Goal: Task Accomplishment & Management: Manage account settings

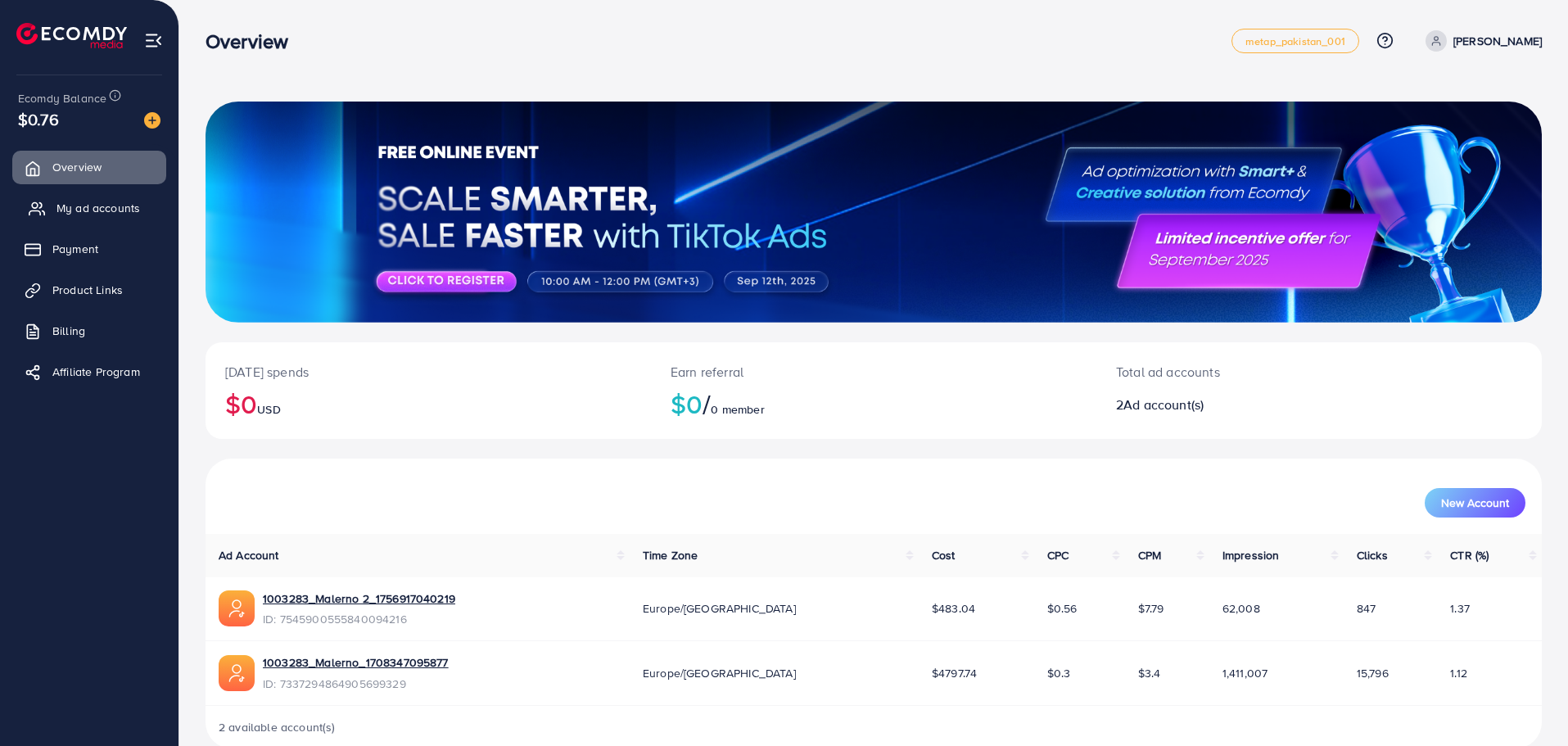
click at [66, 214] on span "My ad accounts" at bounding box center [98, 208] width 84 height 16
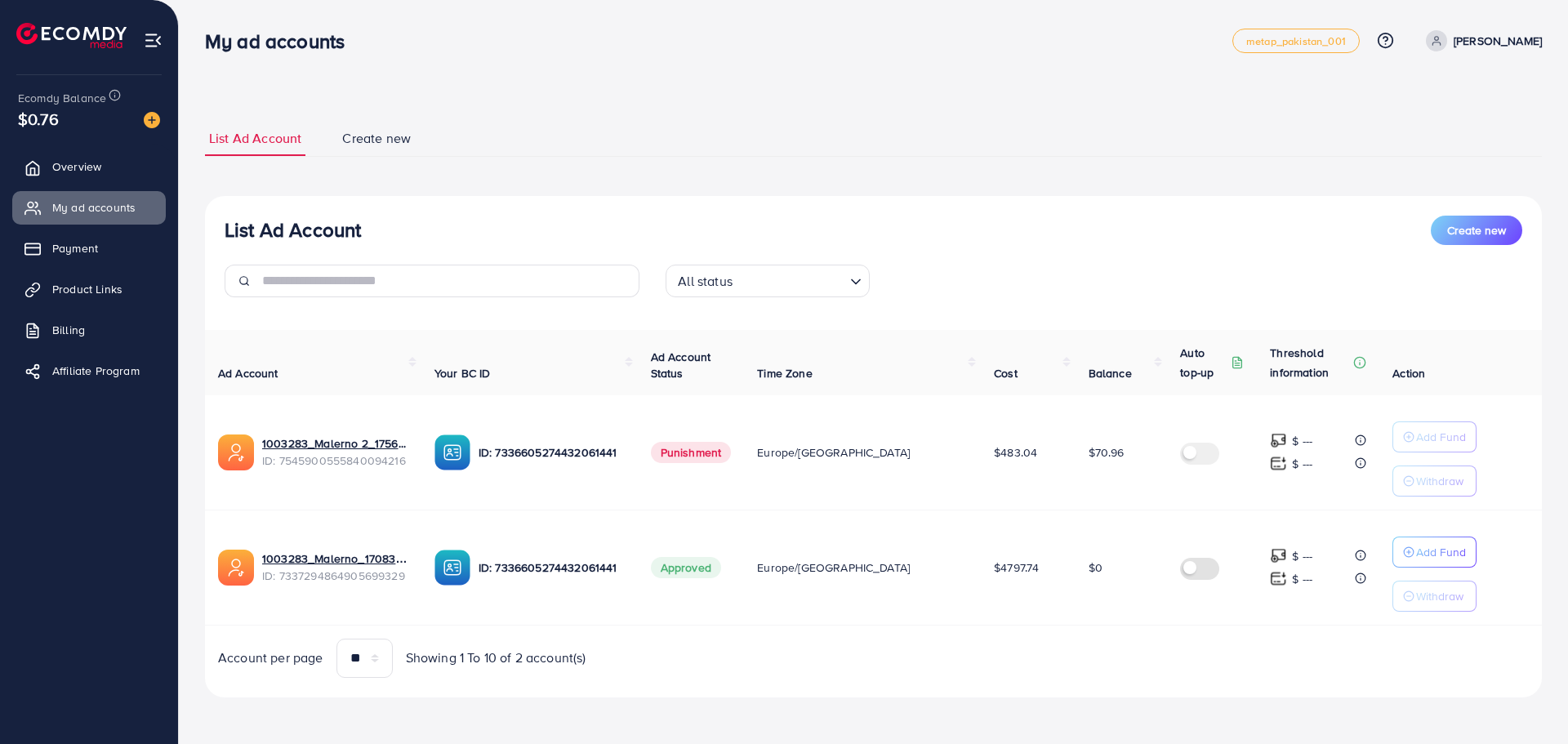
drag, startPoint x: 853, startPoint y: 669, endPoint x: 833, endPoint y: 668, distance: 20.0
click at [853, 669] on div "Account per page ** ** ** *** Showing 1 To 10 of 2 account(s)" at bounding box center [540, 658] width 669 height 39
click at [66, 321] on span "Billing" at bounding box center [72, 329] width 33 height 16
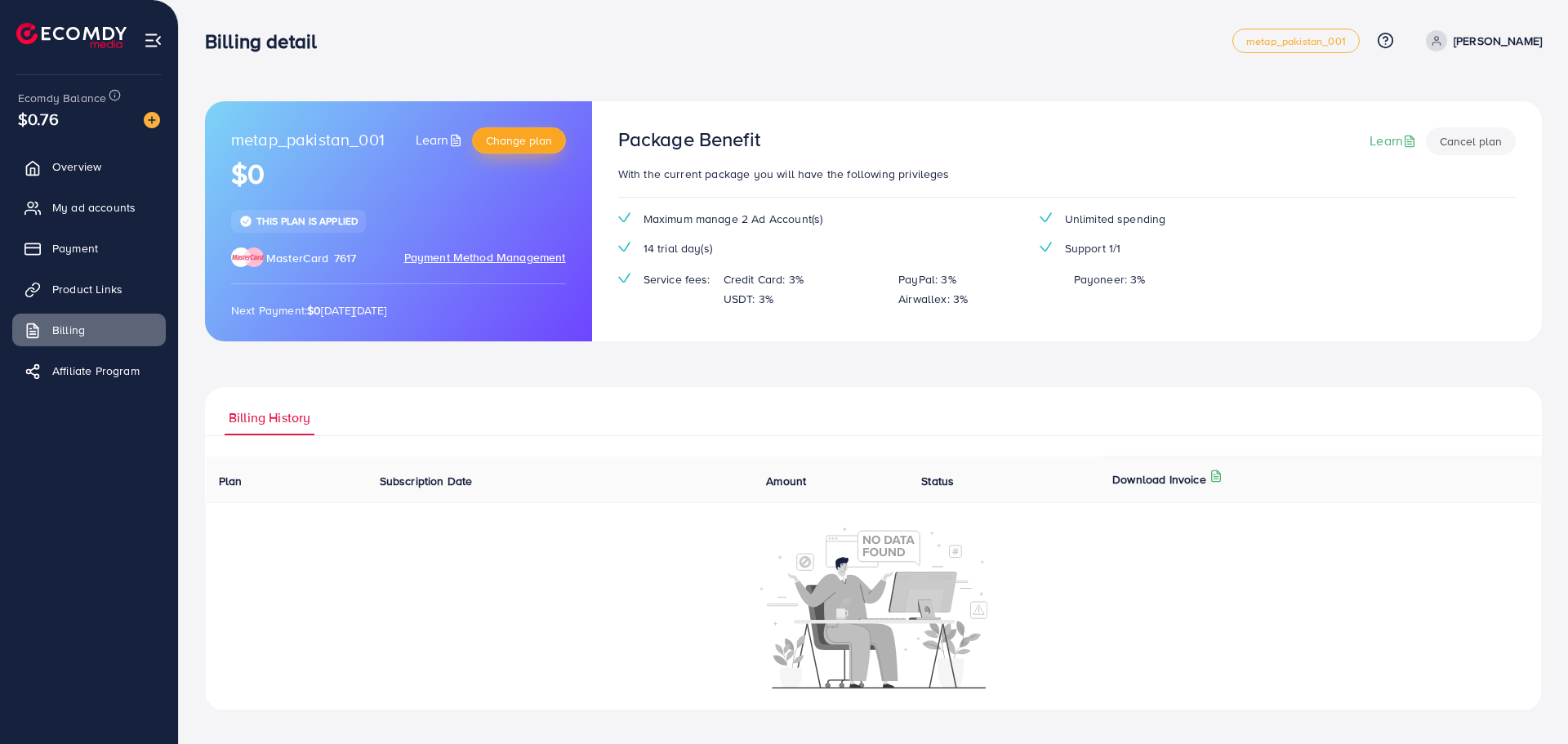
click at [518, 133] on span "Change plan" at bounding box center [518, 140] width 67 height 16
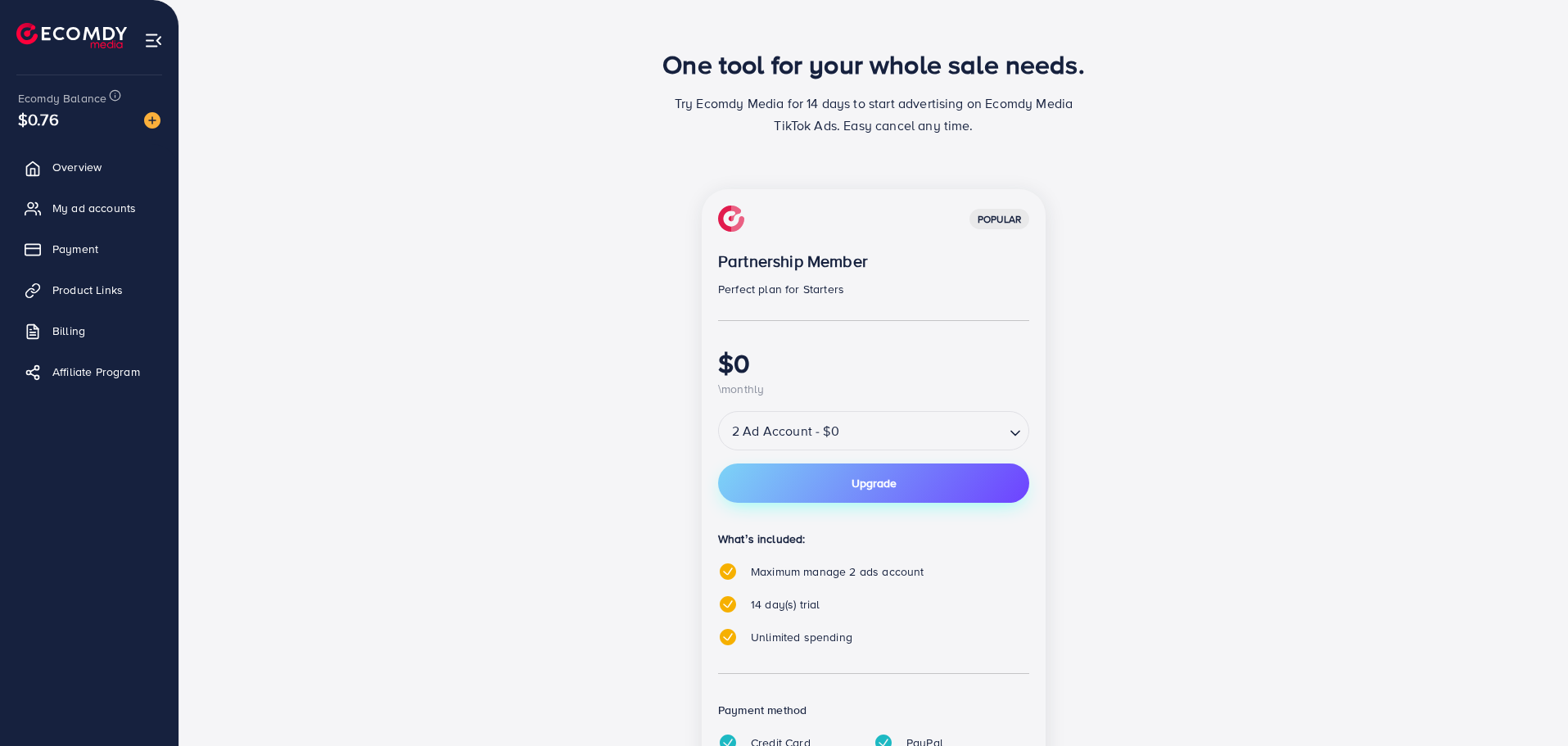
scroll to position [82, 0]
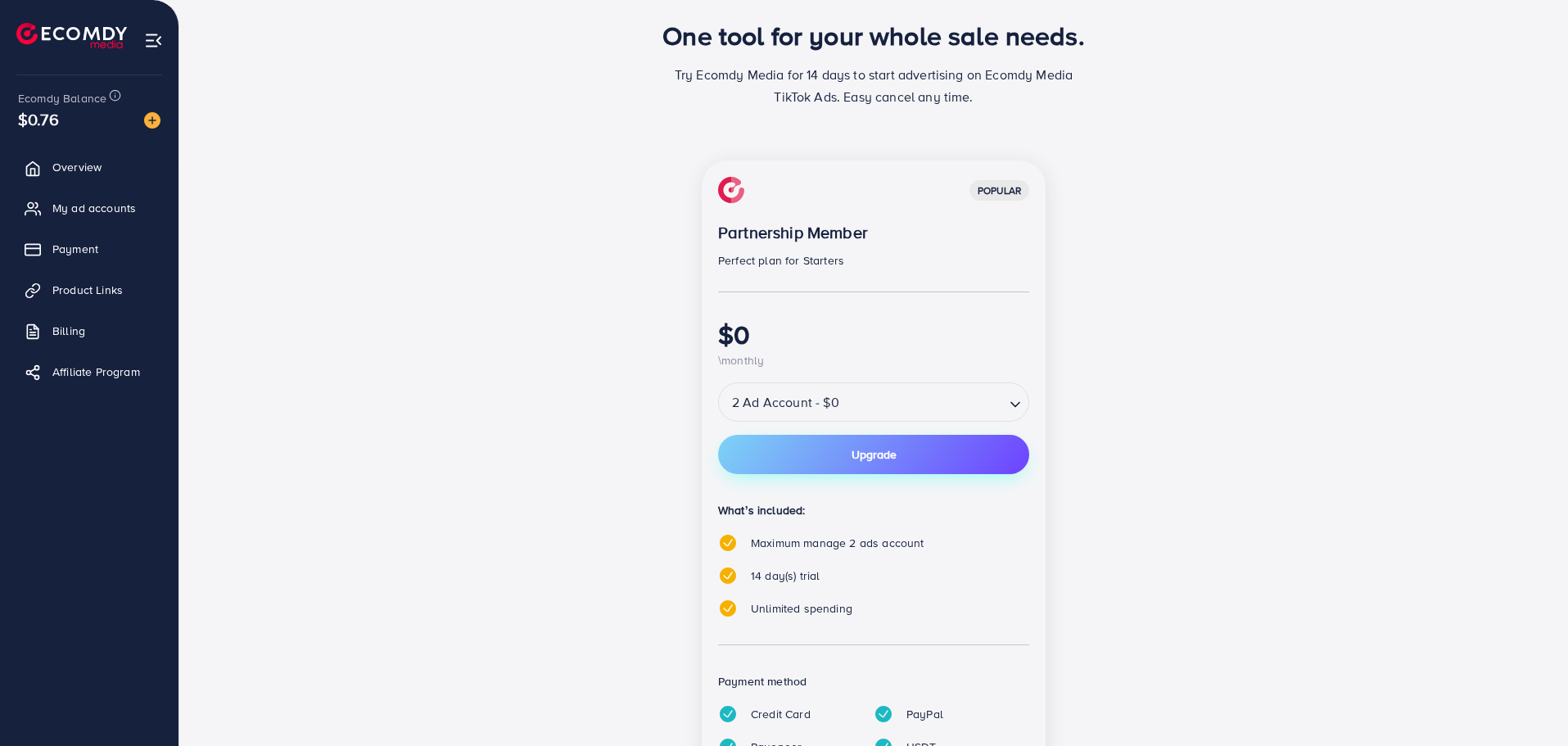
click at [900, 450] on button "Upgrade" at bounding box center [873, 455] width 311 height 39
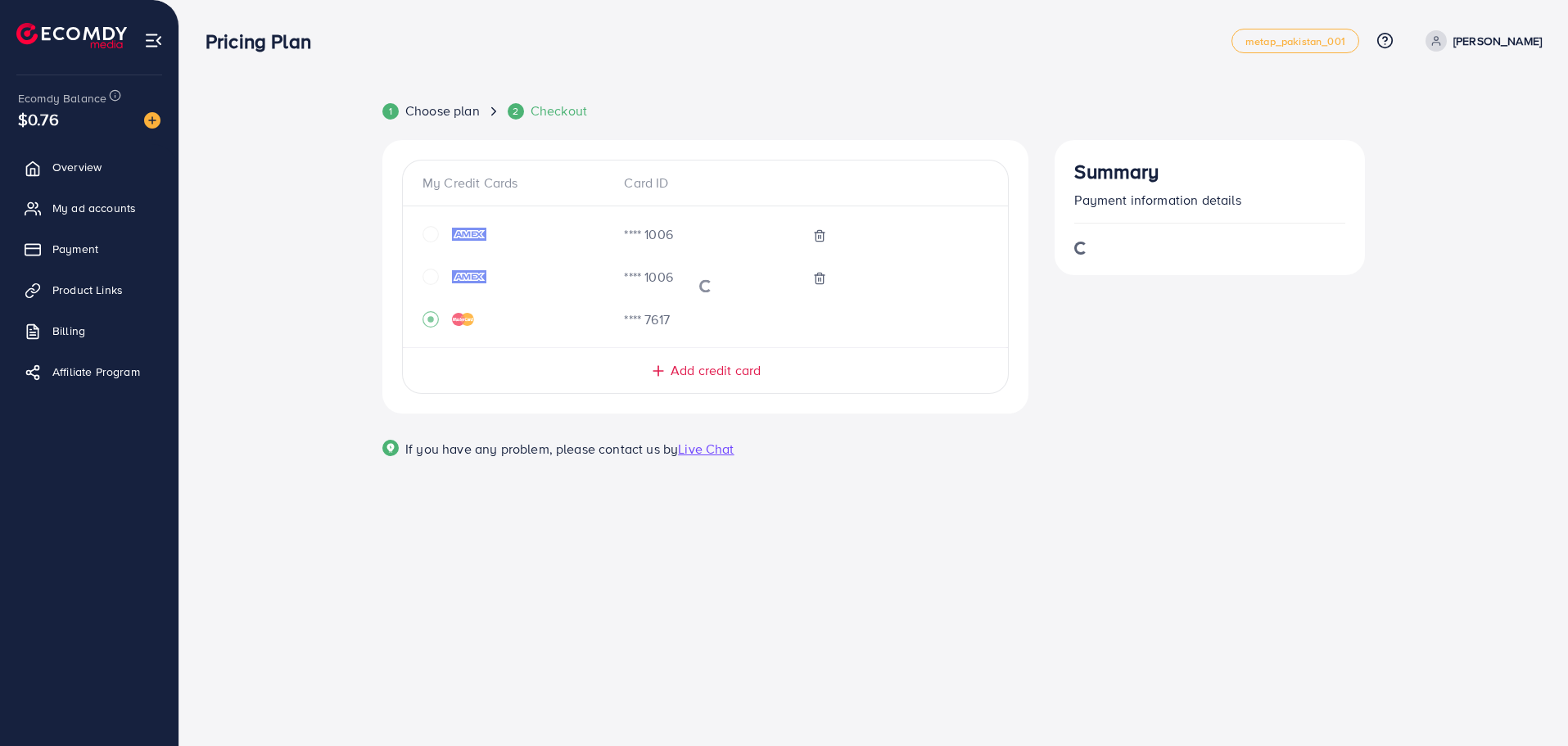
scroll to position [0, 0]
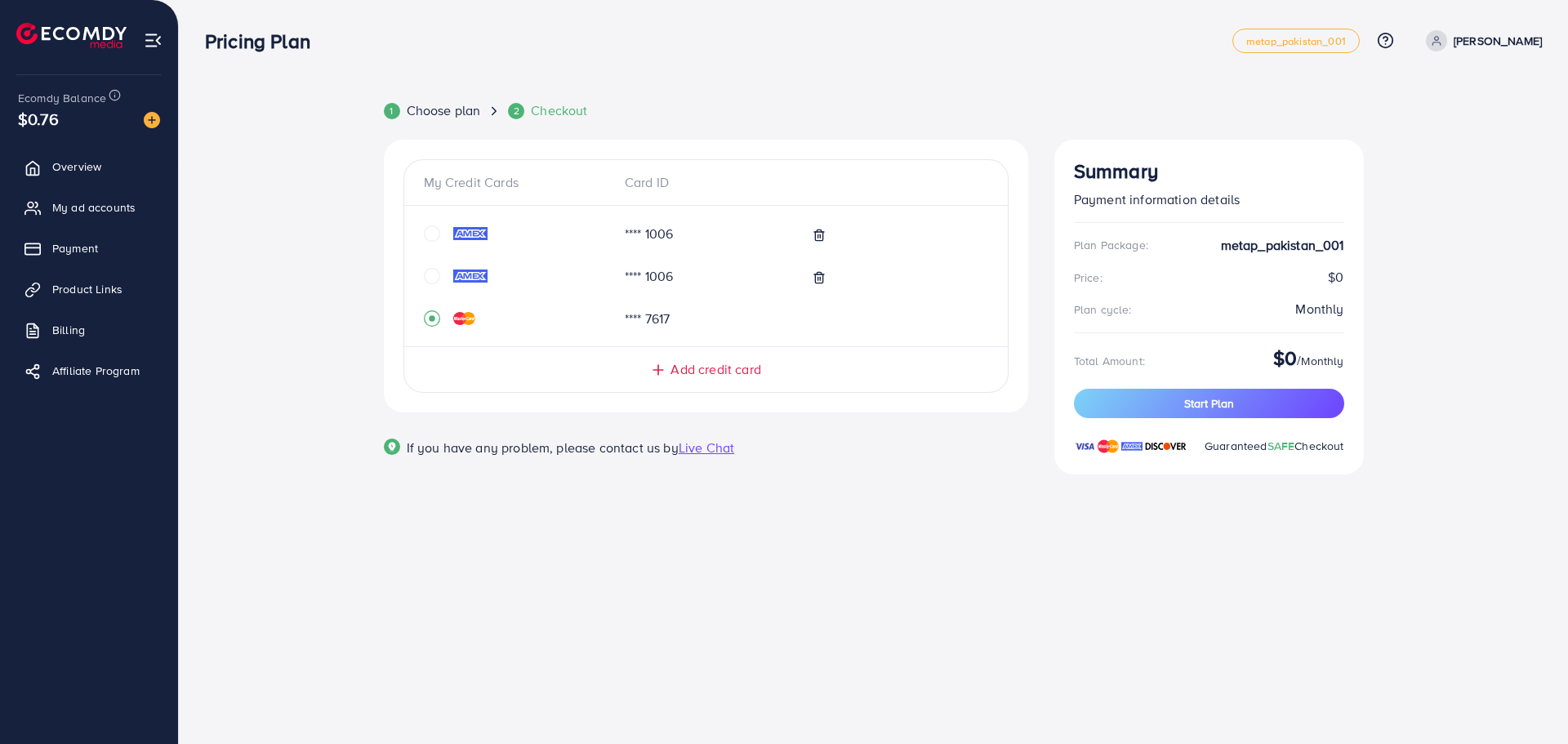
click at [1365, 320] on div "Summary Payment information details Plan Package: metap_pakistan_001 Price: $0 …" at bounding box center [1209, 318] width 336 height 357
click at [442, 112] on span "Choose plan" at bounding box center [443, 111] width 74 height 19
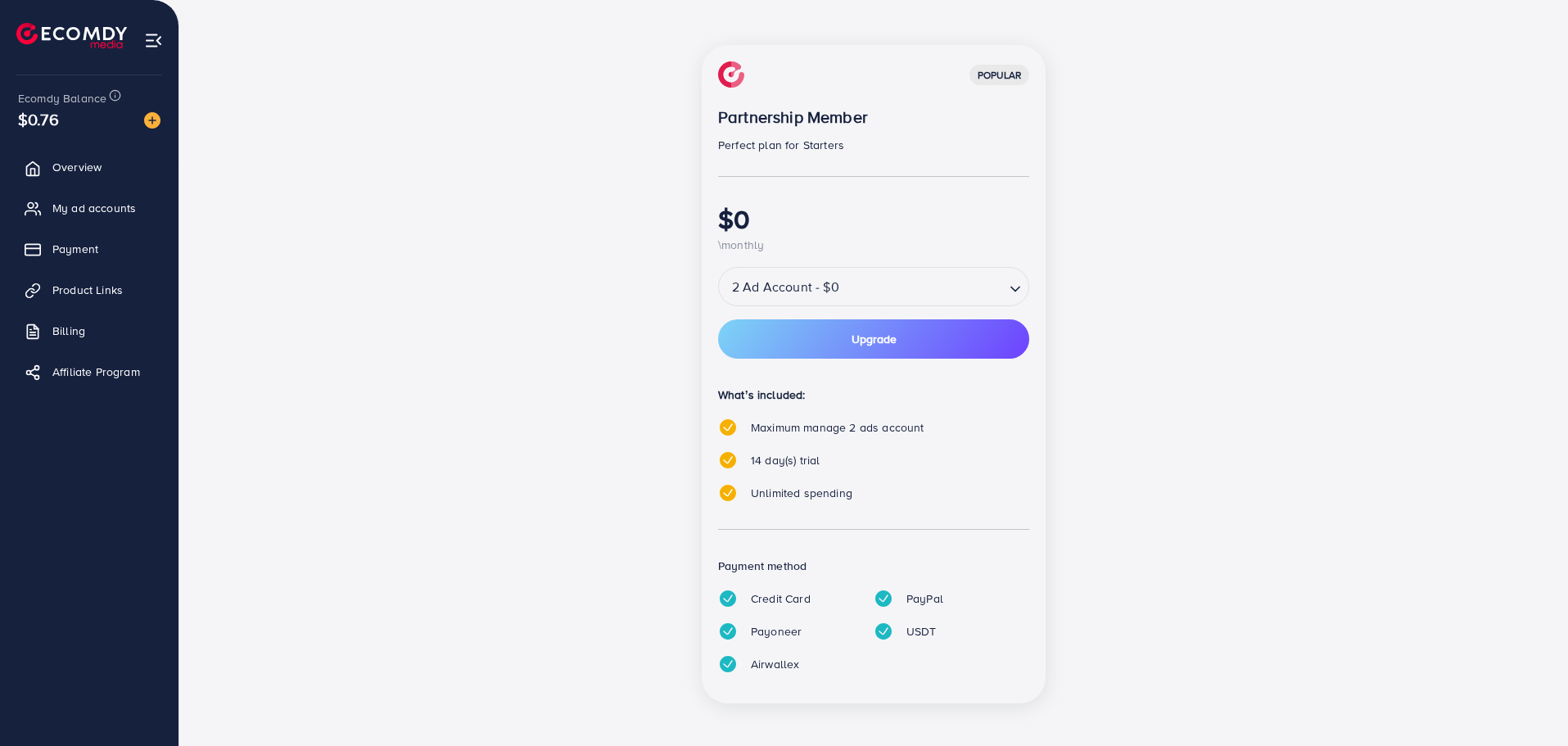
scroll to position [200, 0]
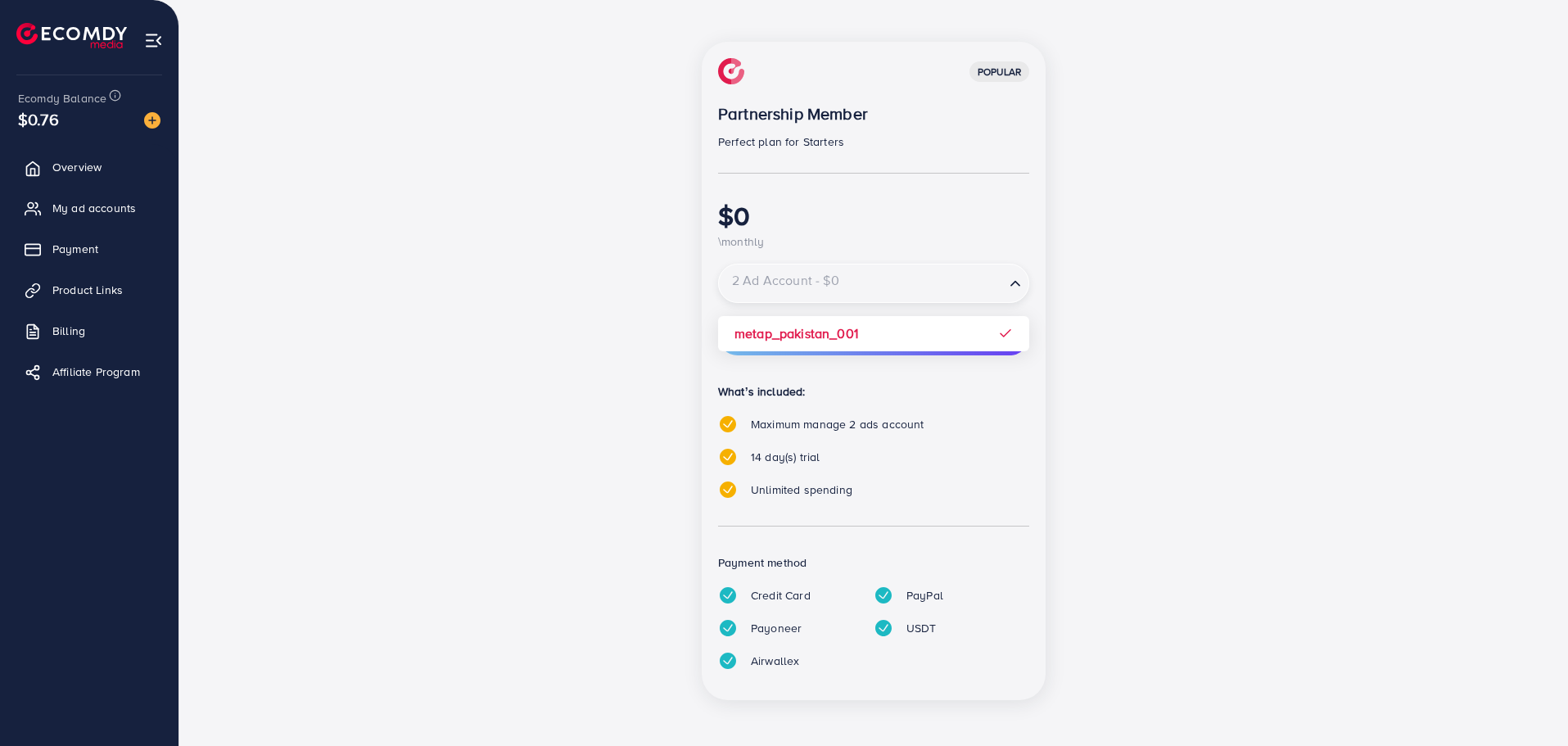
click at [909, 282] on input "Search for option" at bounding box center [862, 284] width 283 height 28
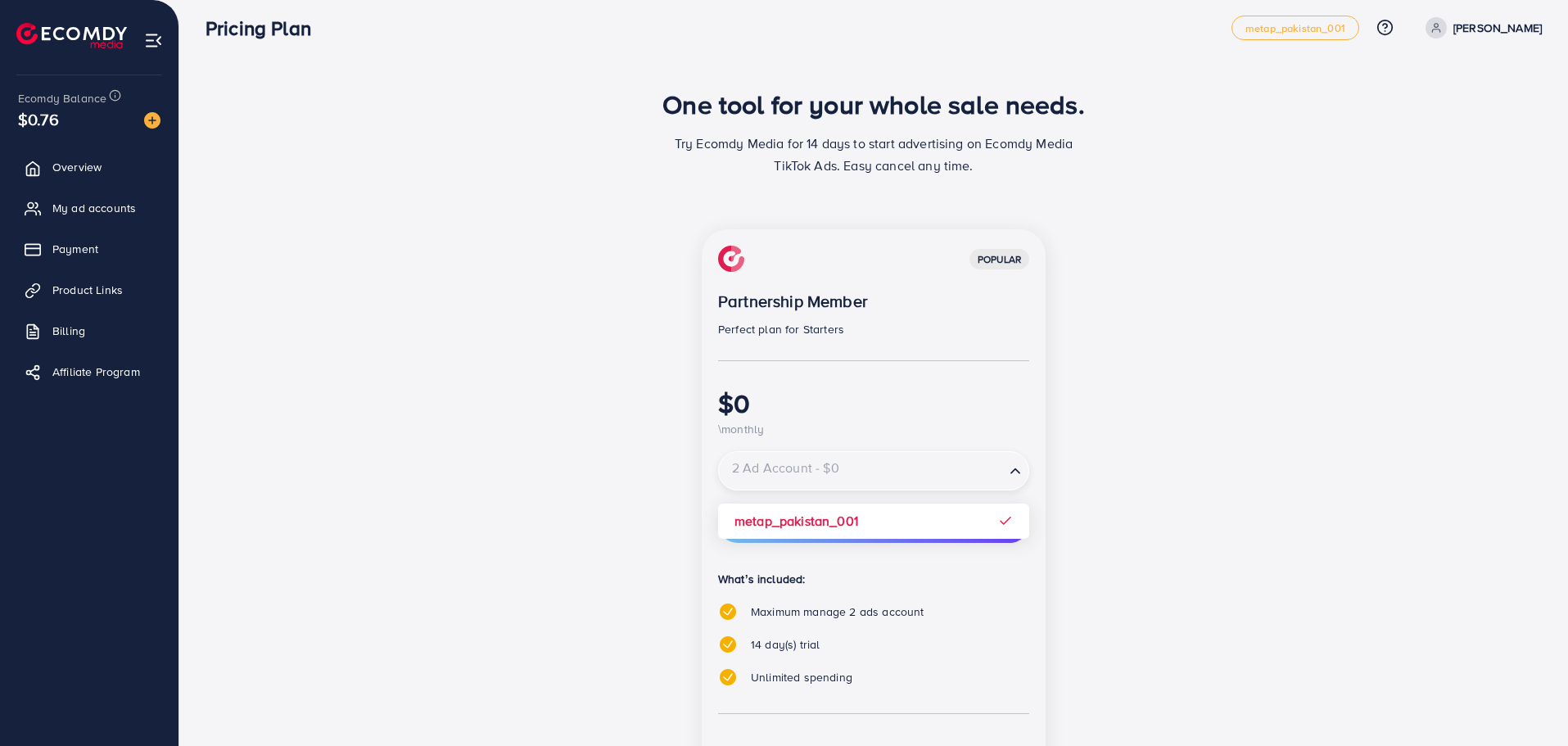
scroll to position [0, 0]
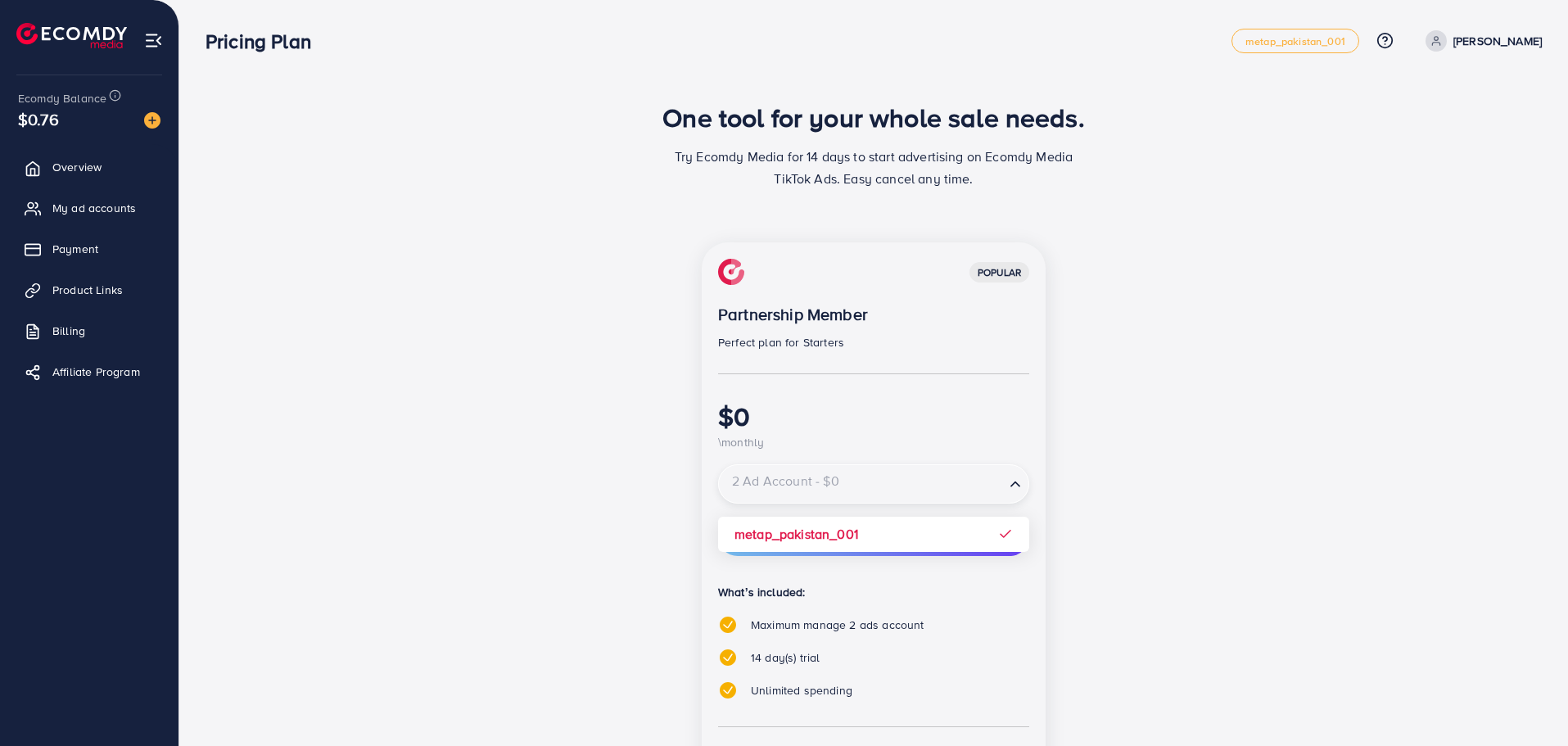
click at [1105, 316] on div "popular Partnership Member Perfect plan for Starters $0 \monthly 2 Ad Account -…" at bounding box center [873, 581] width 708 height 677
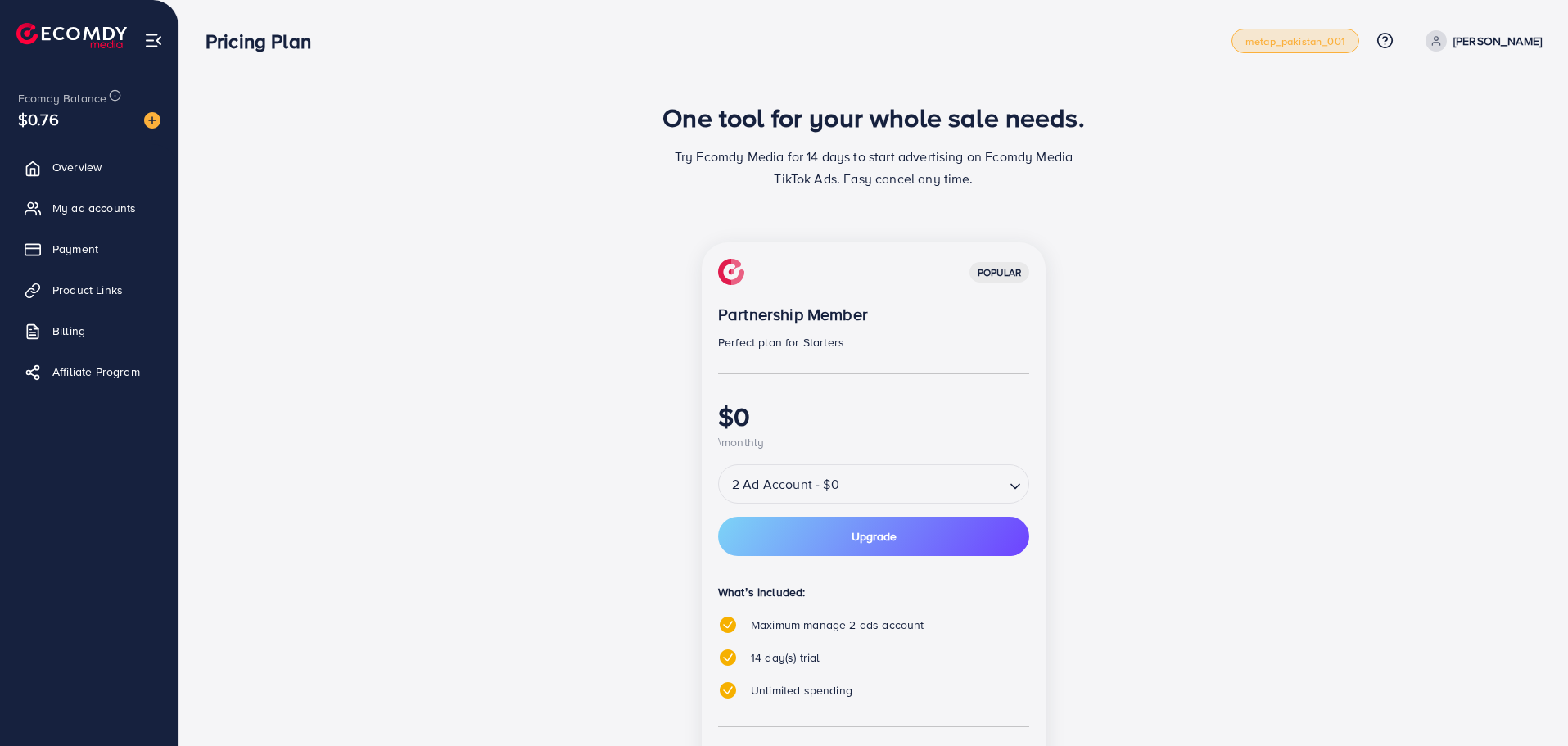
click at [1330, 51] on link "metap_pakistan_001" at bounding box center [1295, 40] width 128 height 24
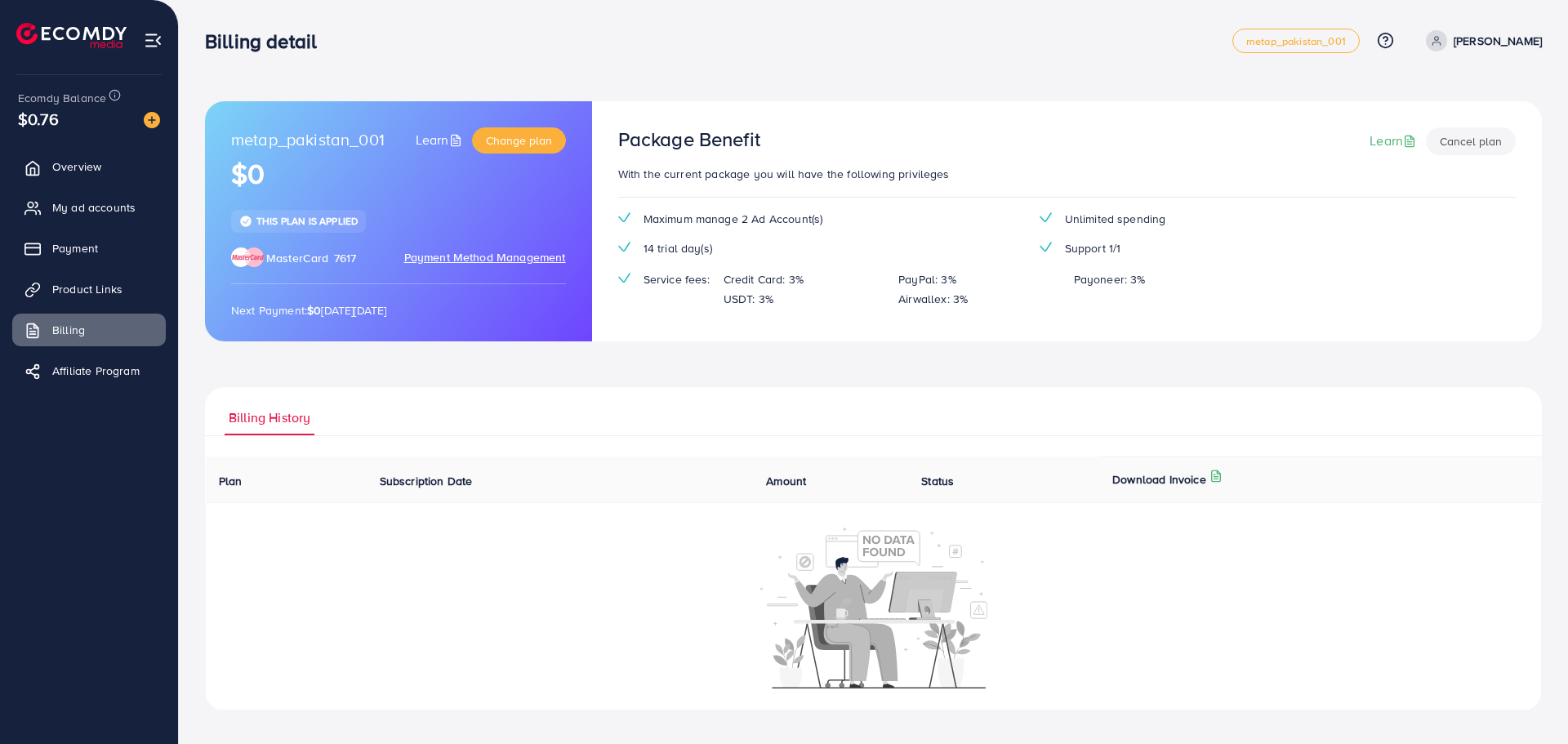
click at [441, 139] on link "Learn" at bounding box center [440, 140] width 50 height 19
click at [521, 139] on span "Change plan" at bounding box center [518, 140] width 67 height 16
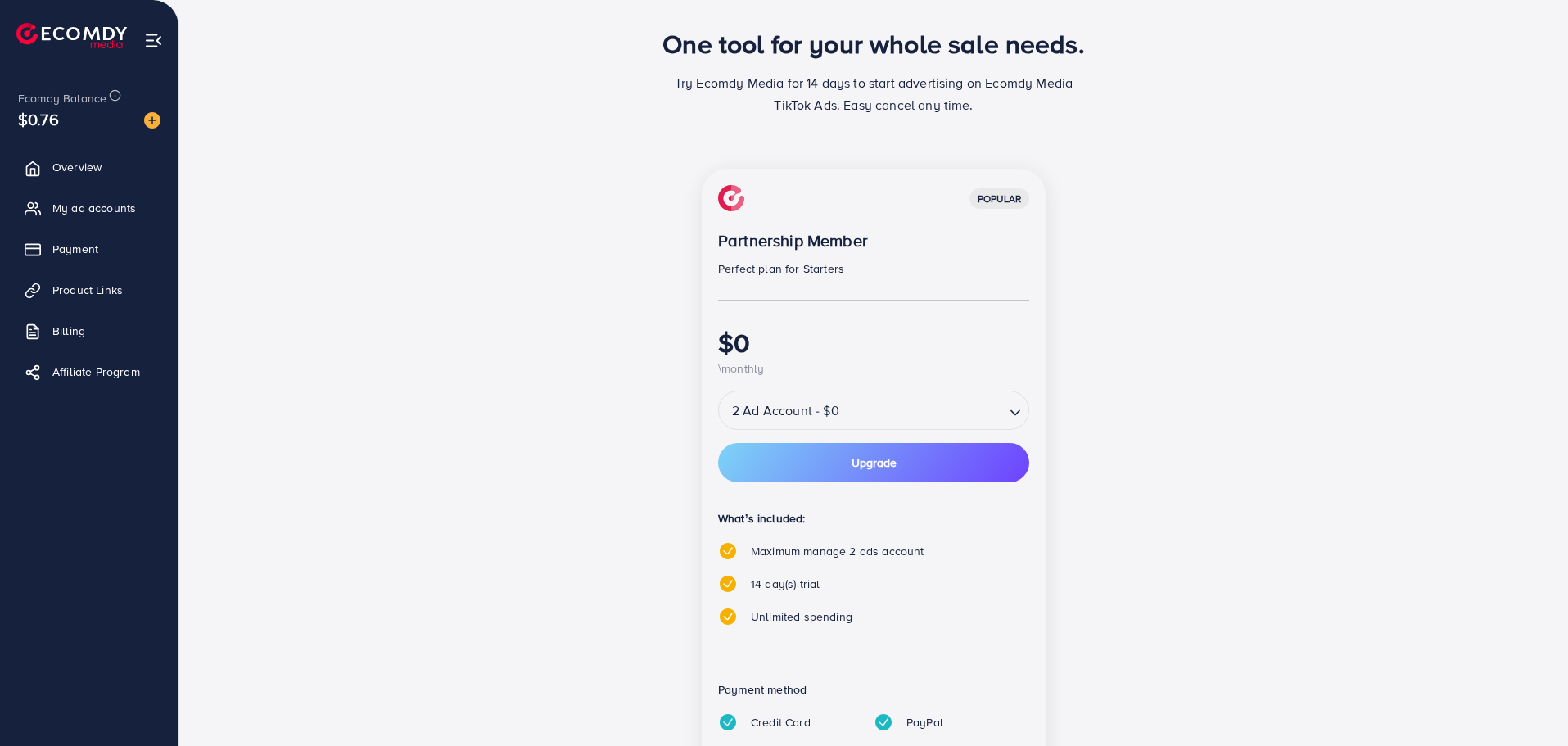
scroll to position [200, 0]
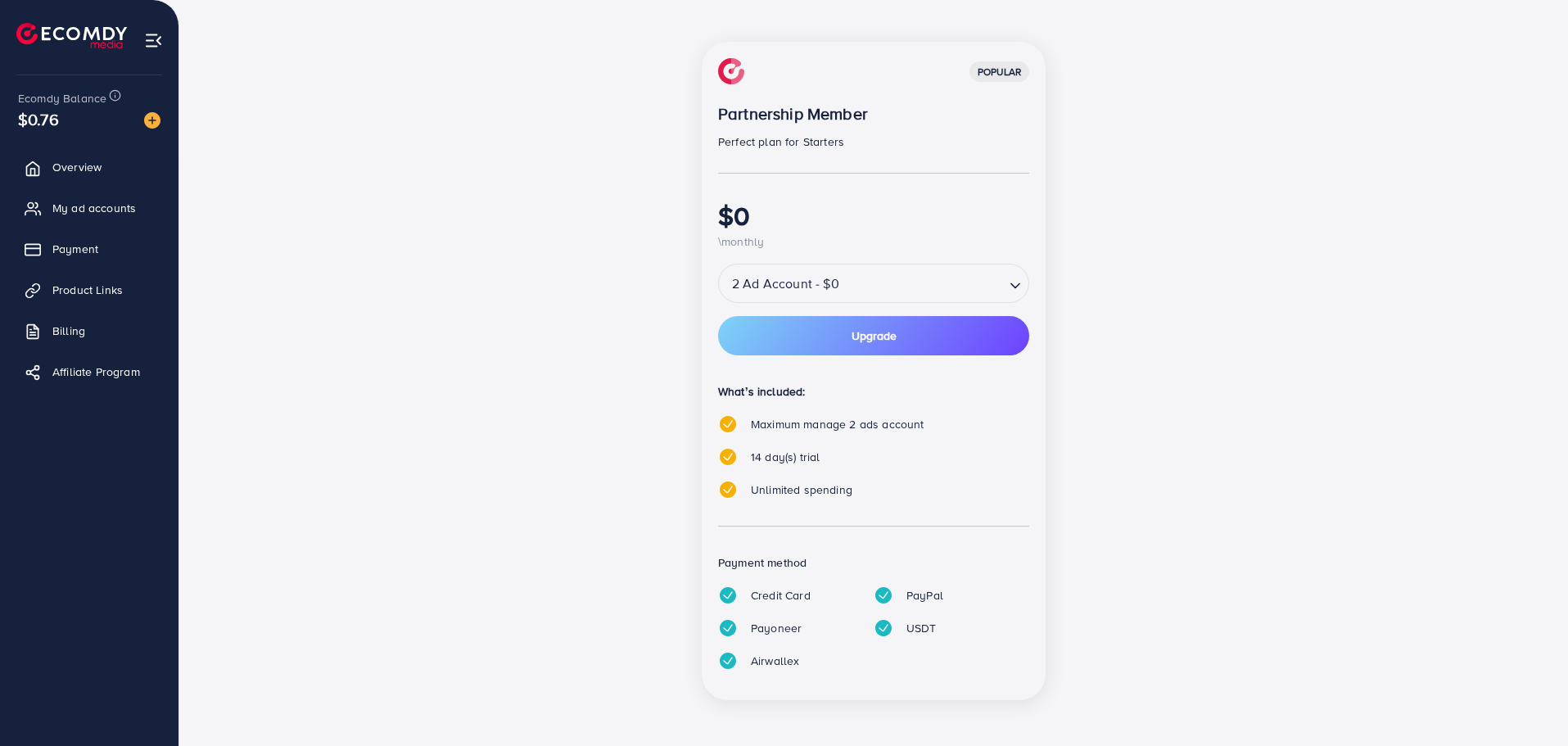
click at [892, 264] on div "2 Ad Account - $0 Loading..." at bounding box center [873, 284] width 311 height 39
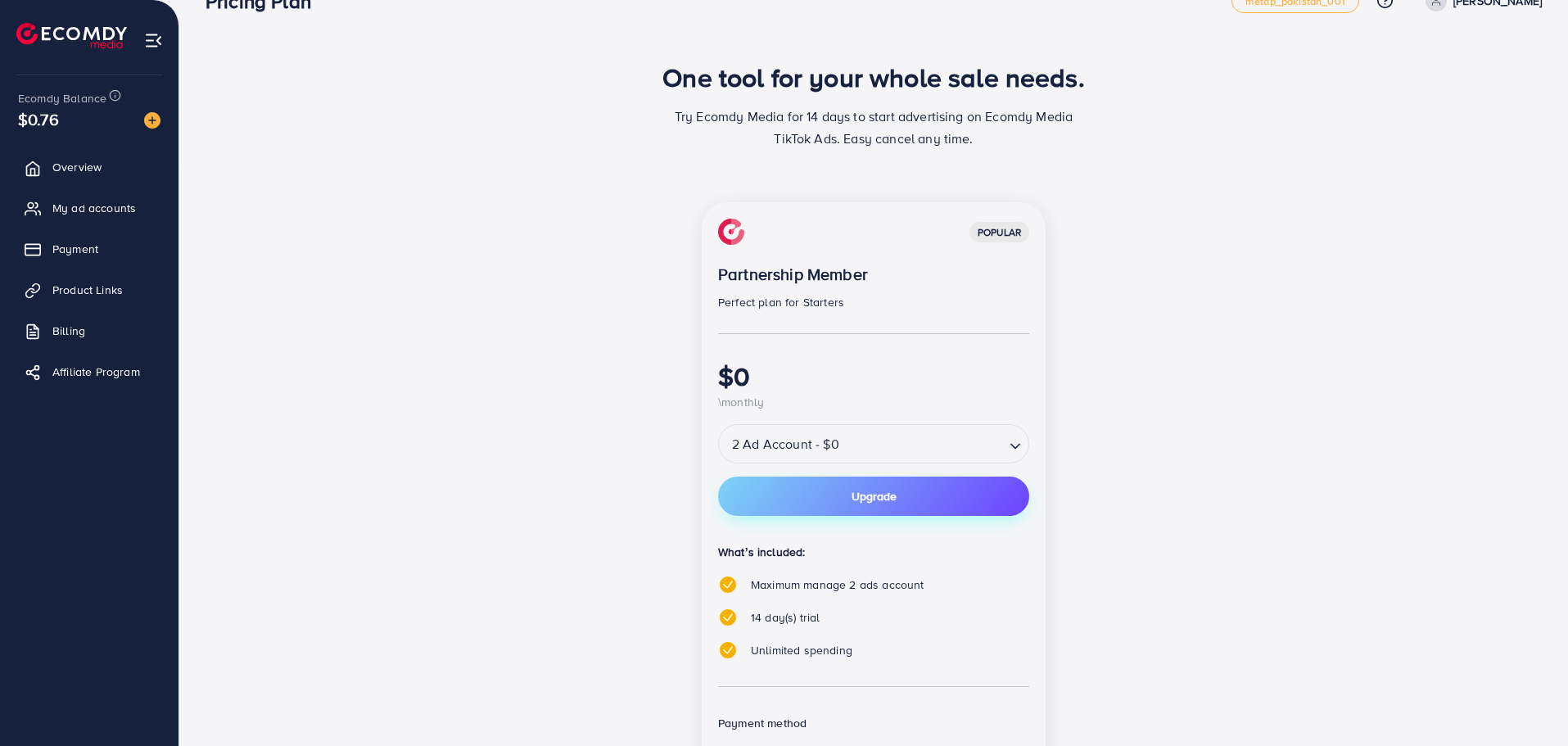
scroll to position [37, 0]
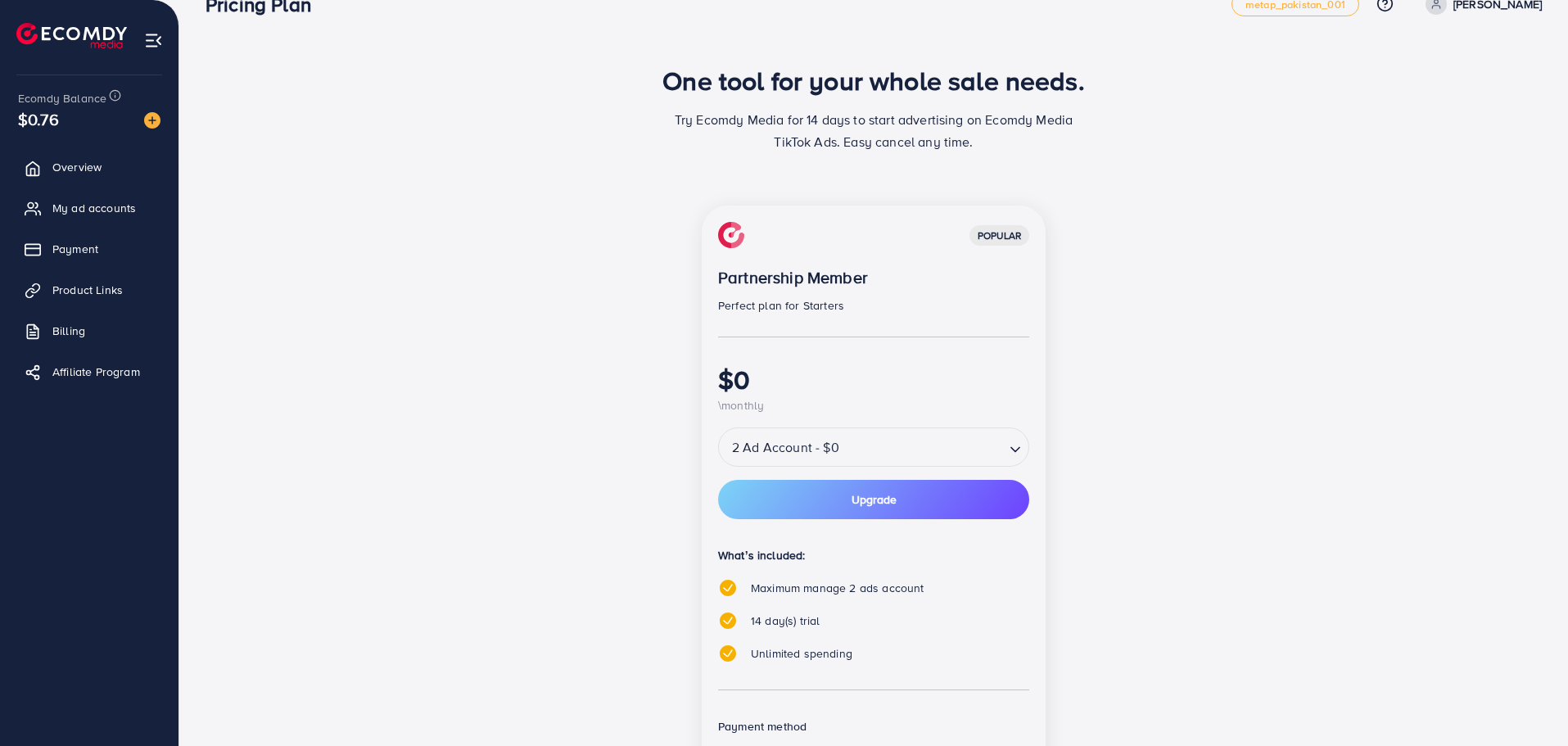
click at [896, 455] on input "Search for option" at bounding box center [923, 447] width 159 height 28
click at [896, 455] on input "Search for option" at bounding box center [862, 447] width 283 height 28
click at [1078, 427] on div "popular Partnership Member Perfect plan for Starters $0 \monthly 2 Ad Account -…" at bounding box center [873, 544] width 708 height 677
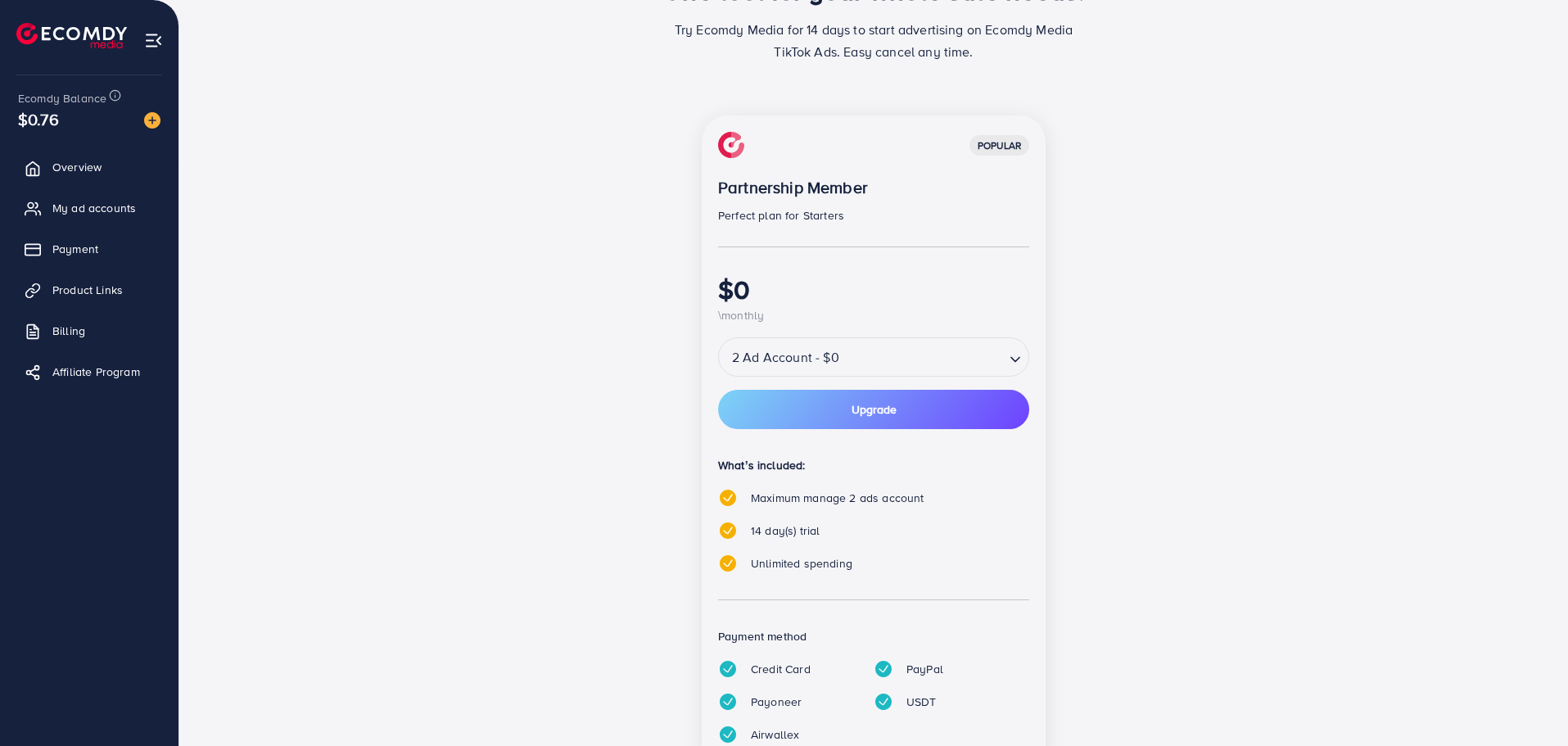
scroll to position [0, 0]
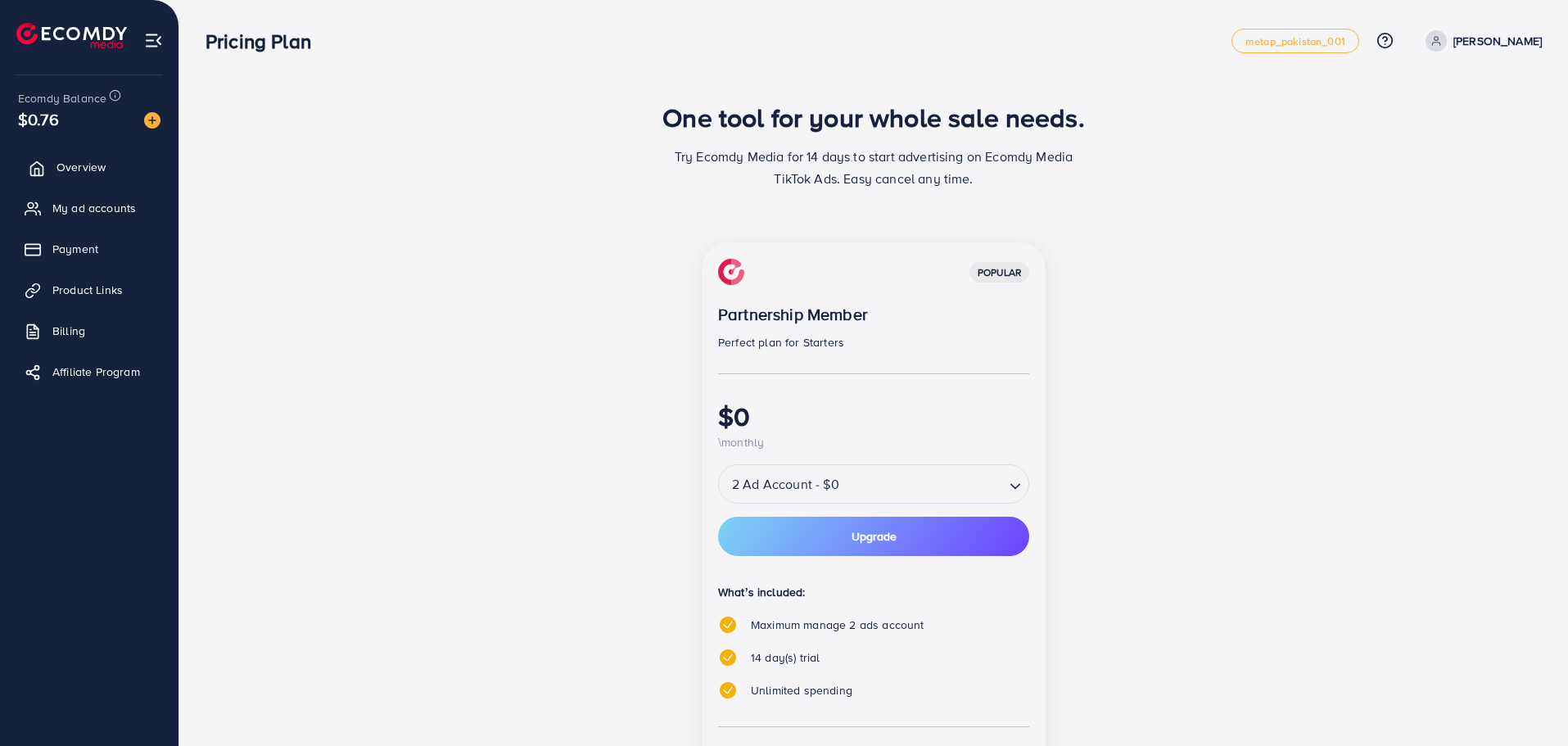
click at [116, 168] on link "Overview" at bounding box center [89, 166] width 154 height 33
